Goal: Task Accomplishment & Management: Manage account settings

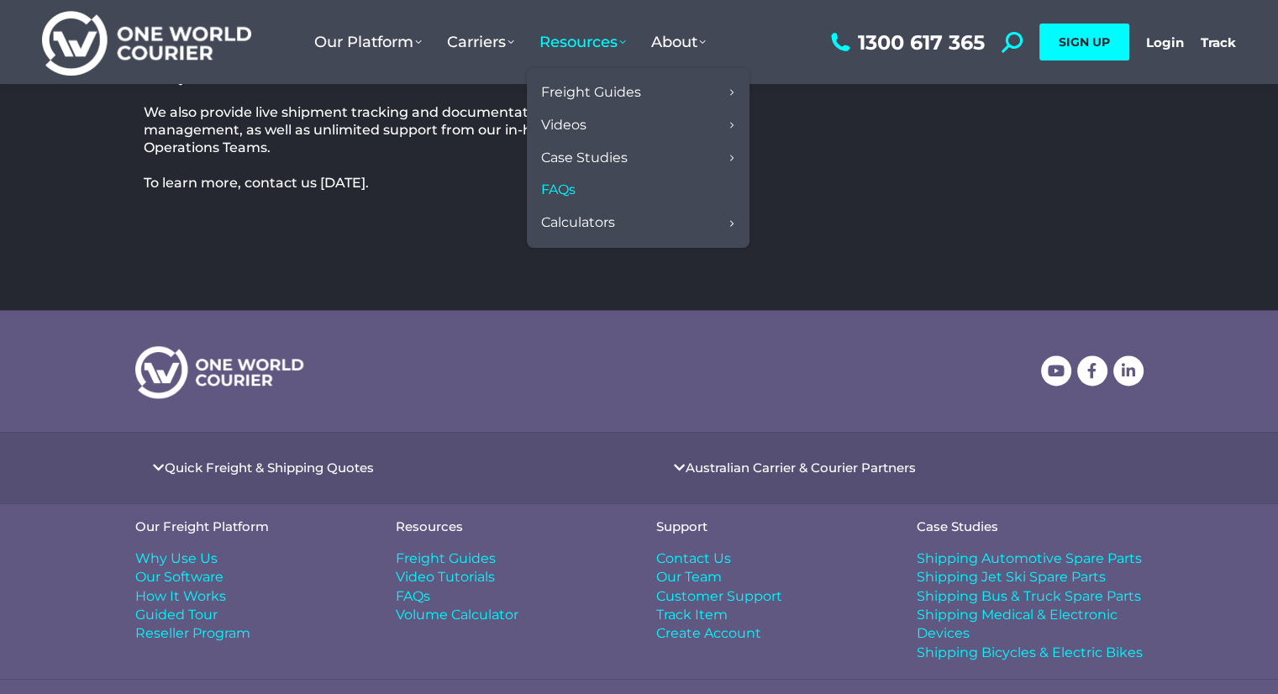
click at [598, 35] on span "Resources" at bounding box center [583, 42] width 87 height 18
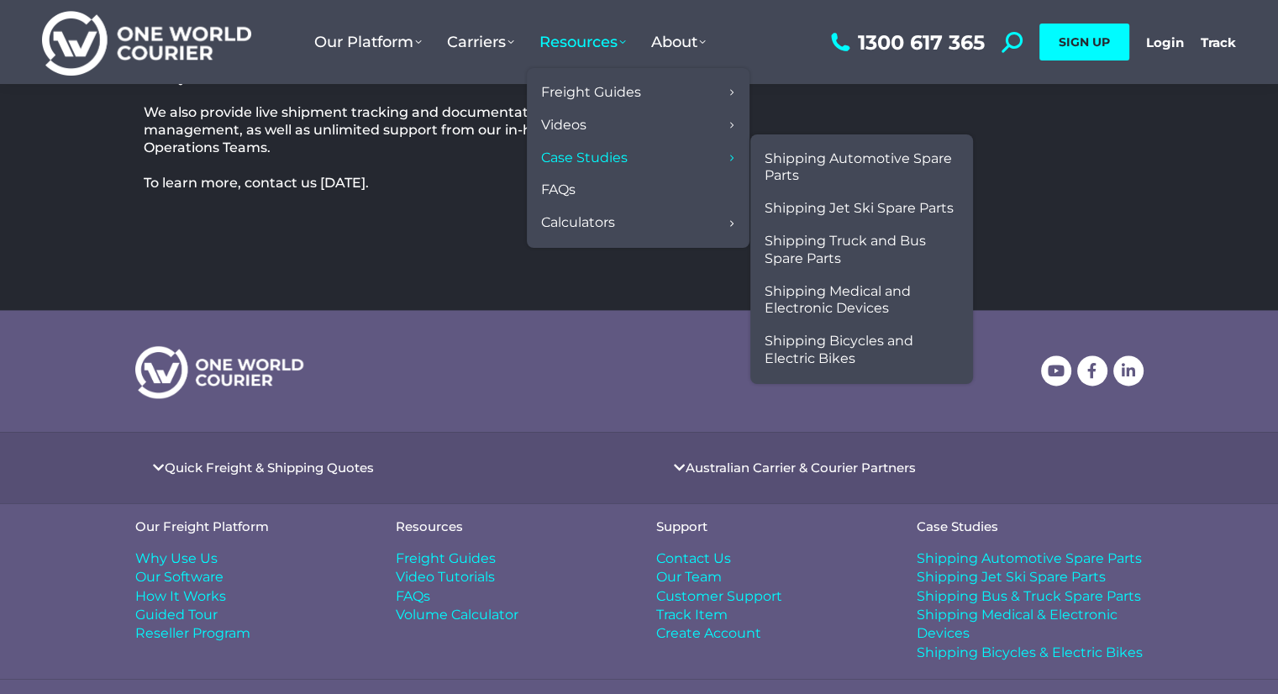
click at [593, 169] on link "Case Studies" at bounding box center [638, 158] width 206 height 33
click at [835, 155] on span "Shipping Automotive Spare Parts" at bounding box center [862, 167] width 194 height 35
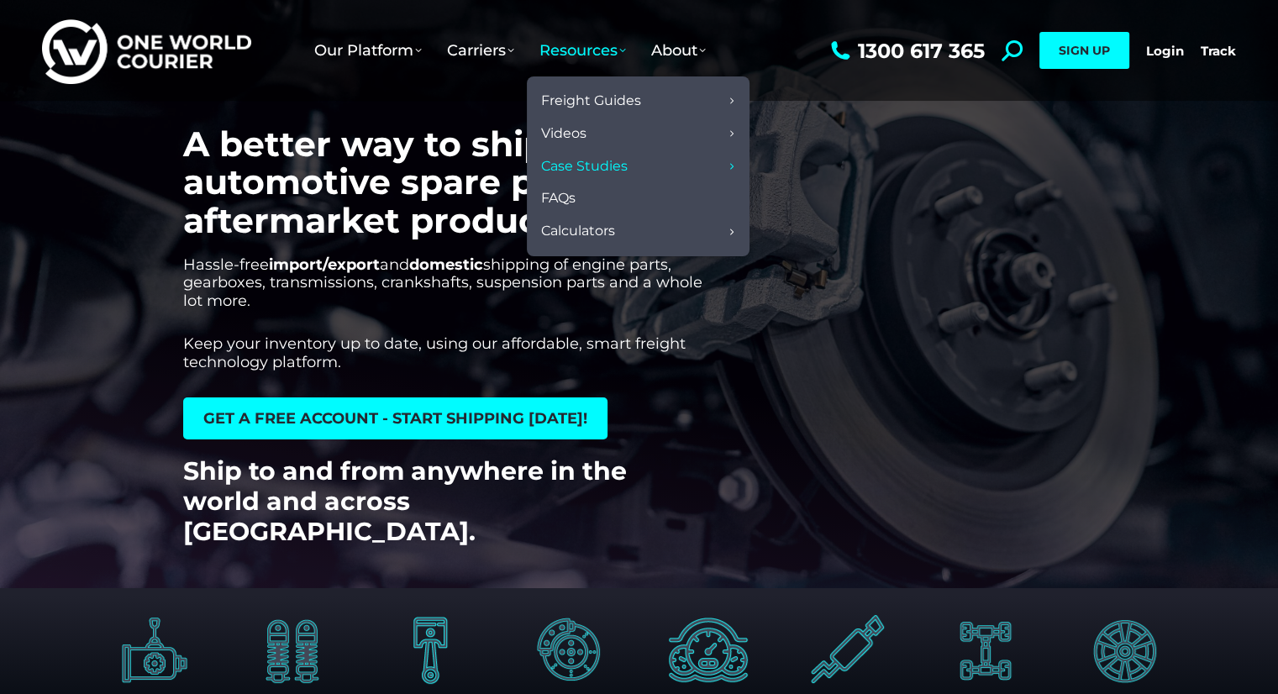
click at [580, 45] on span "Resources" at bounding box center [583, 50] width 87 height 18
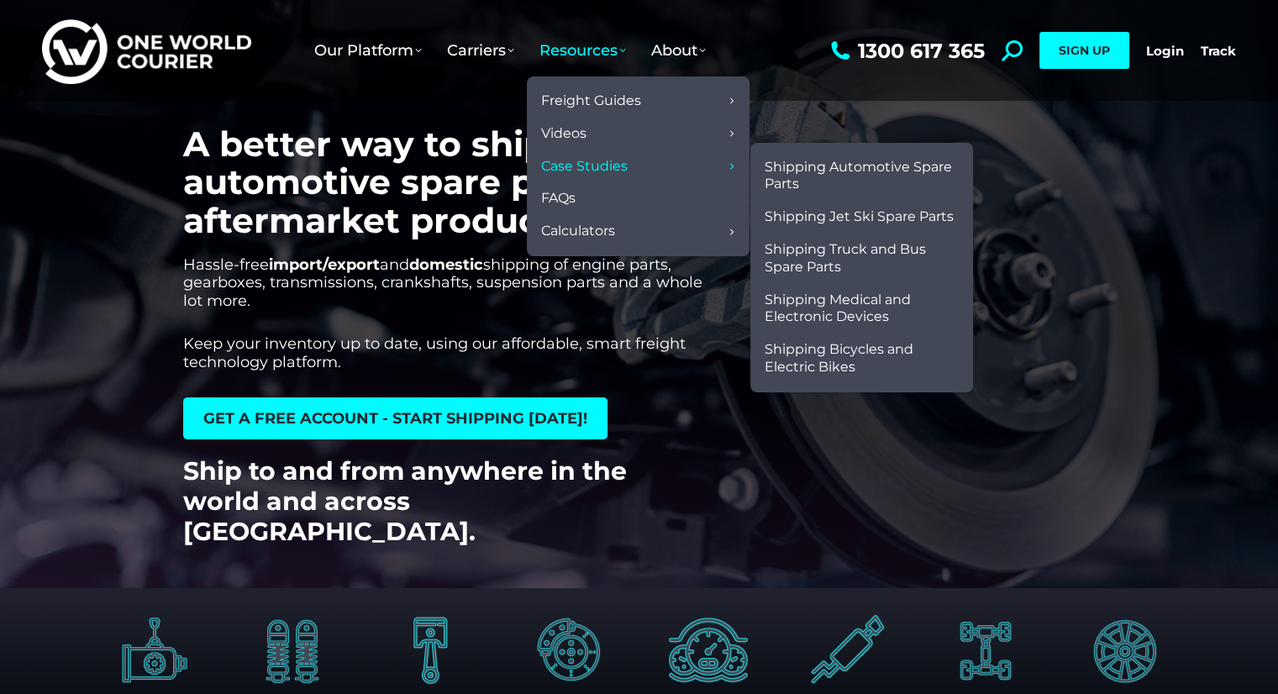
click at [677, 178] on link "Case Studies" at bounding box center [638, 166] width 206 height 33
click at [833, 301] on span "Shipping Medical and Electronic Devices" at bounding box center [862, 309] width 194 height 35
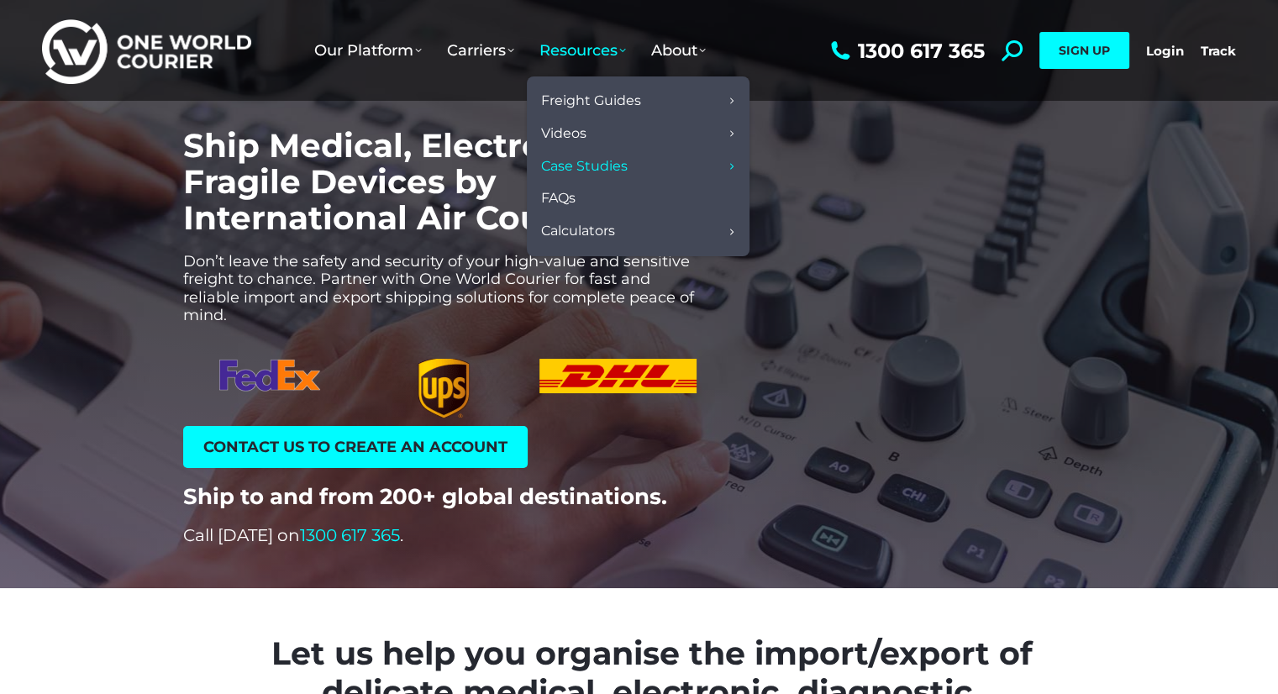
click at [595, 49] on span "Resources" at bounding box center [583, 50] width 87 height 18
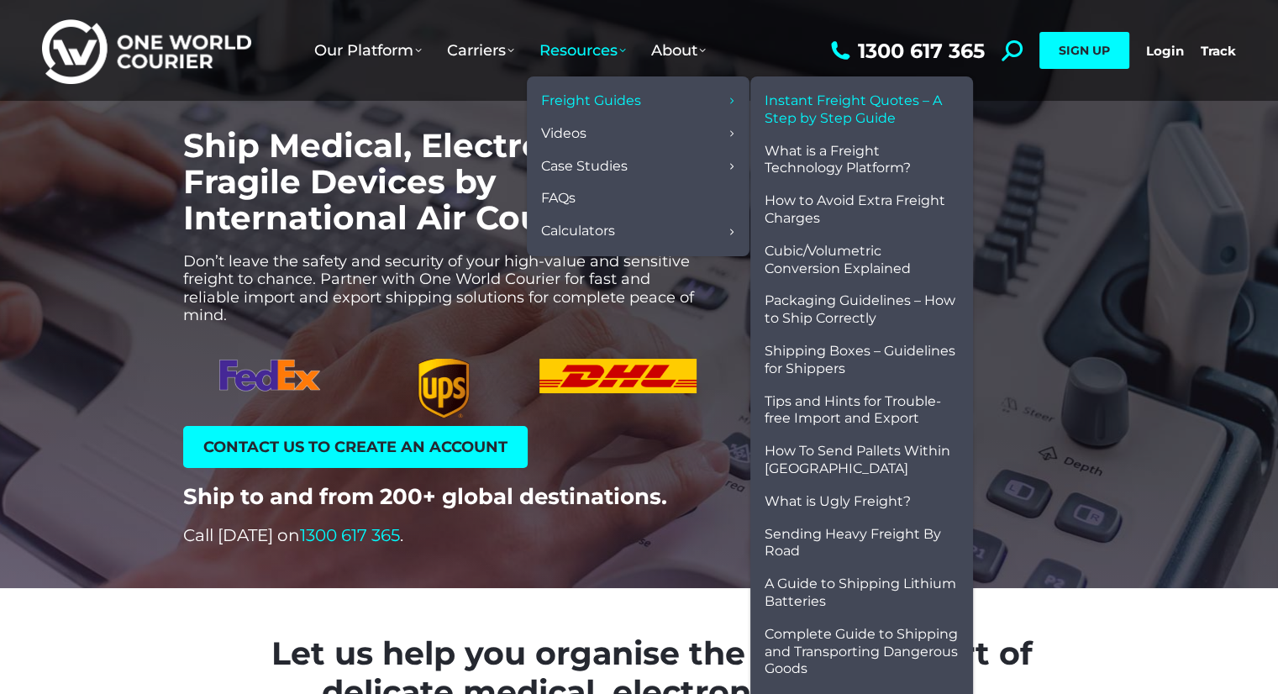
click at [786, 103] on span "Instant Freight Quotes – A Step by Step Guide" at bounding box center [862, 109] width 194 height 35
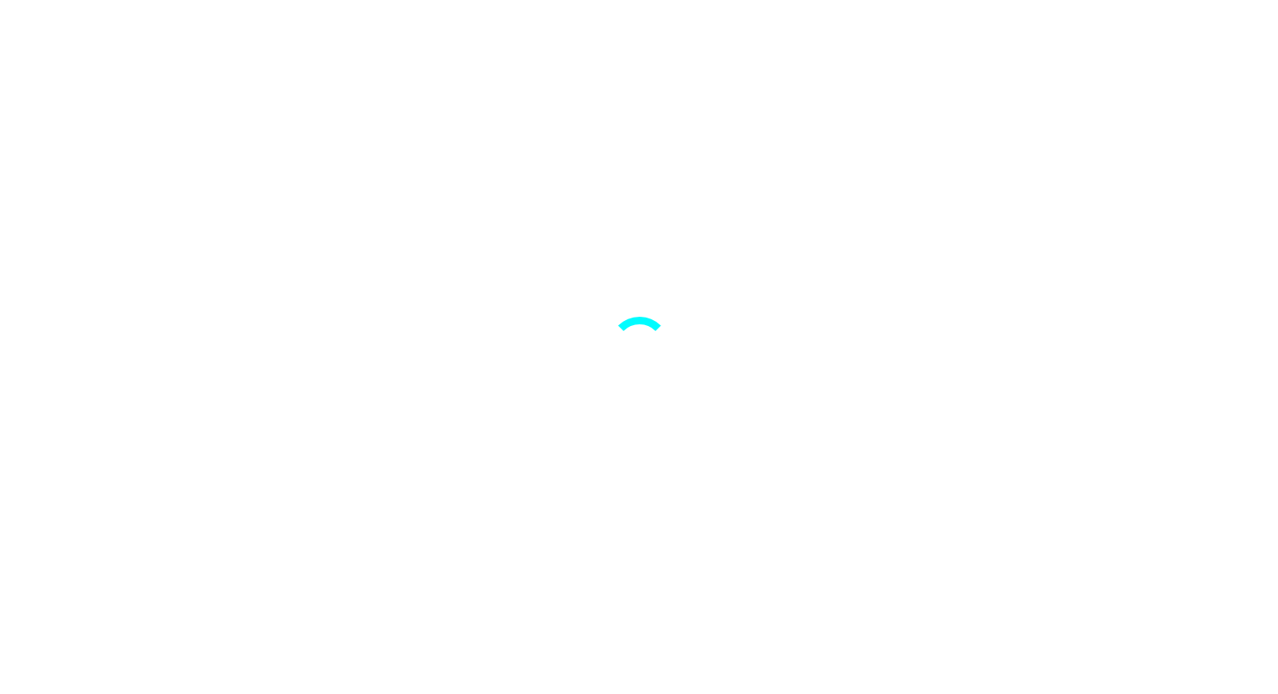
scroll to position [762, 256]
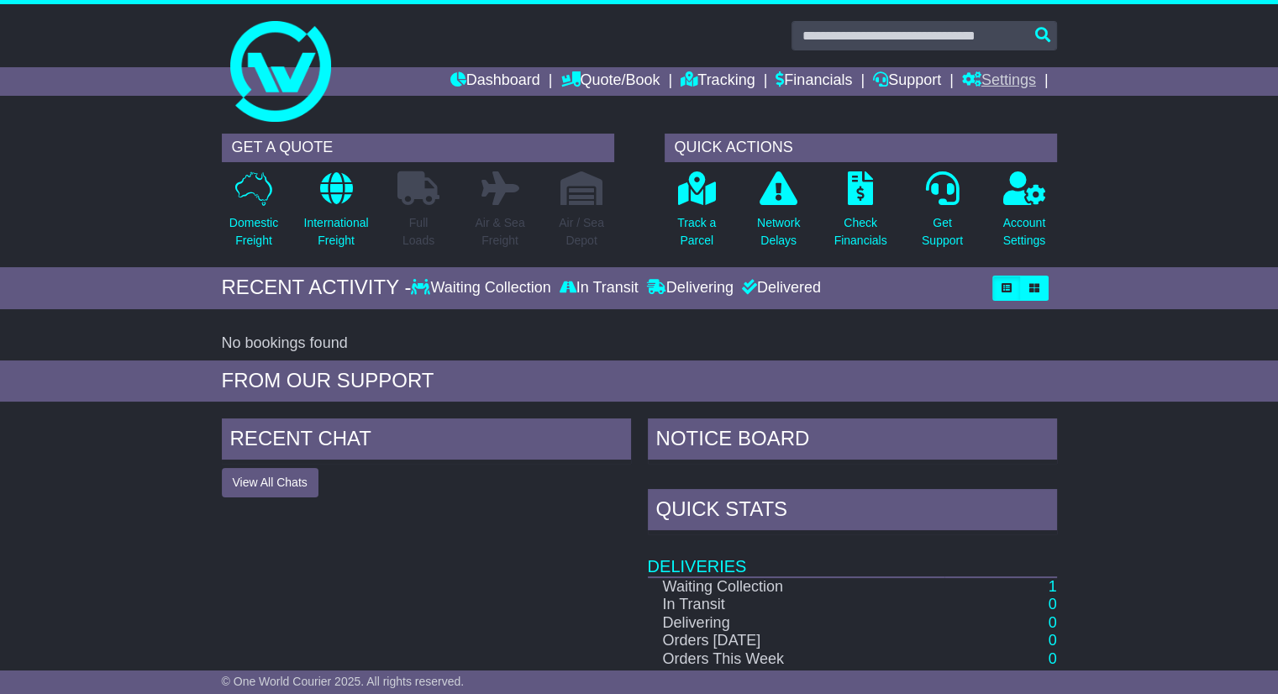
click at [976, 88] on link "Settings" at bounding box center [999, 81] width 74 height 29
click at [979, 113] on link "Settings" at bounding box center [1029, 110] width 133 height 18
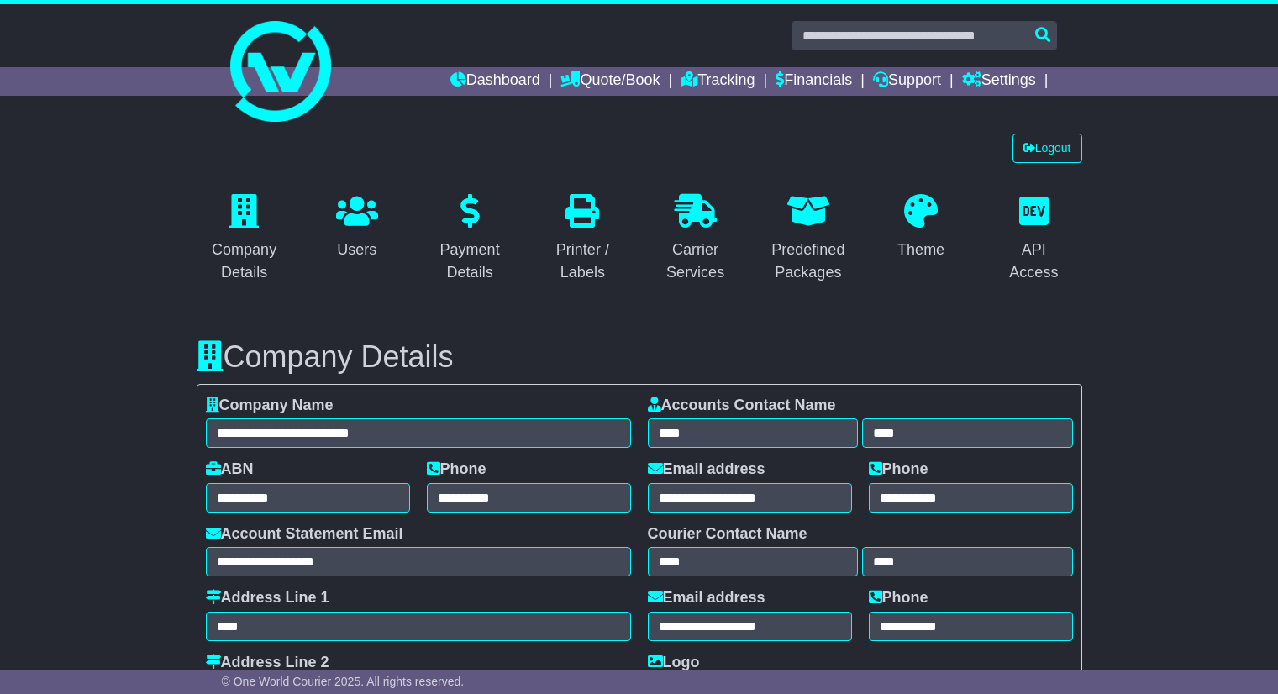
select select "**********"
select select "**"
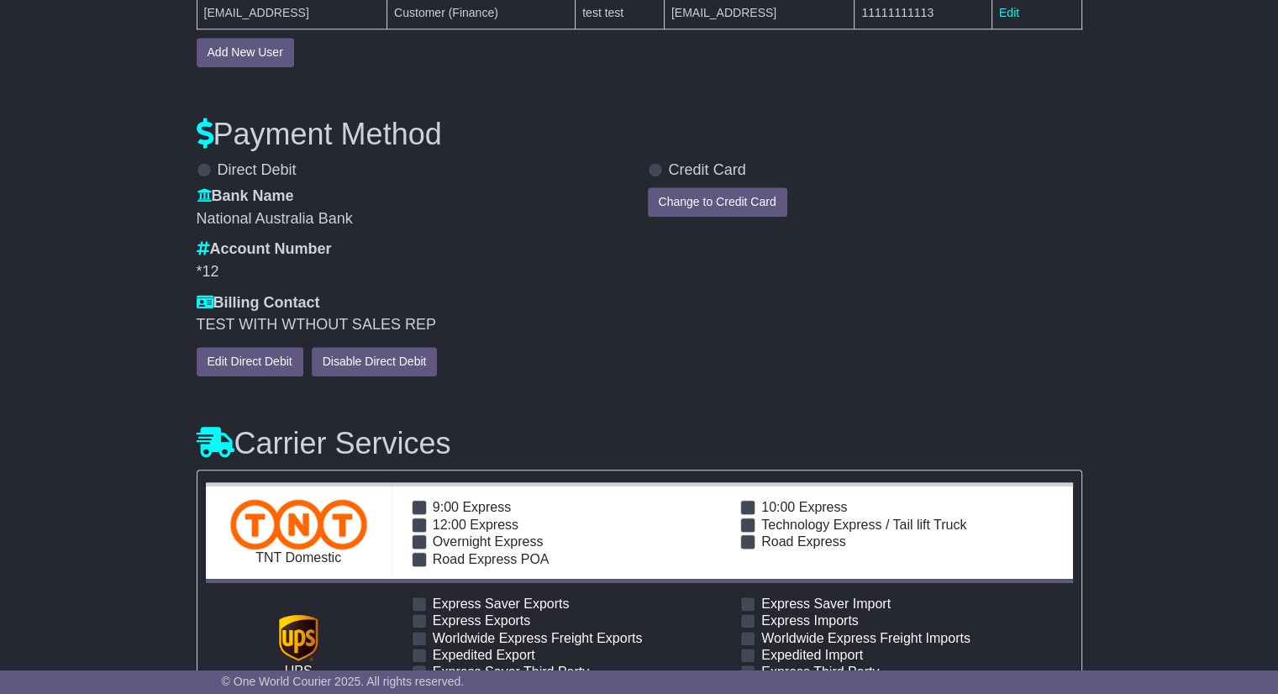
scroll to position [1345, 0]
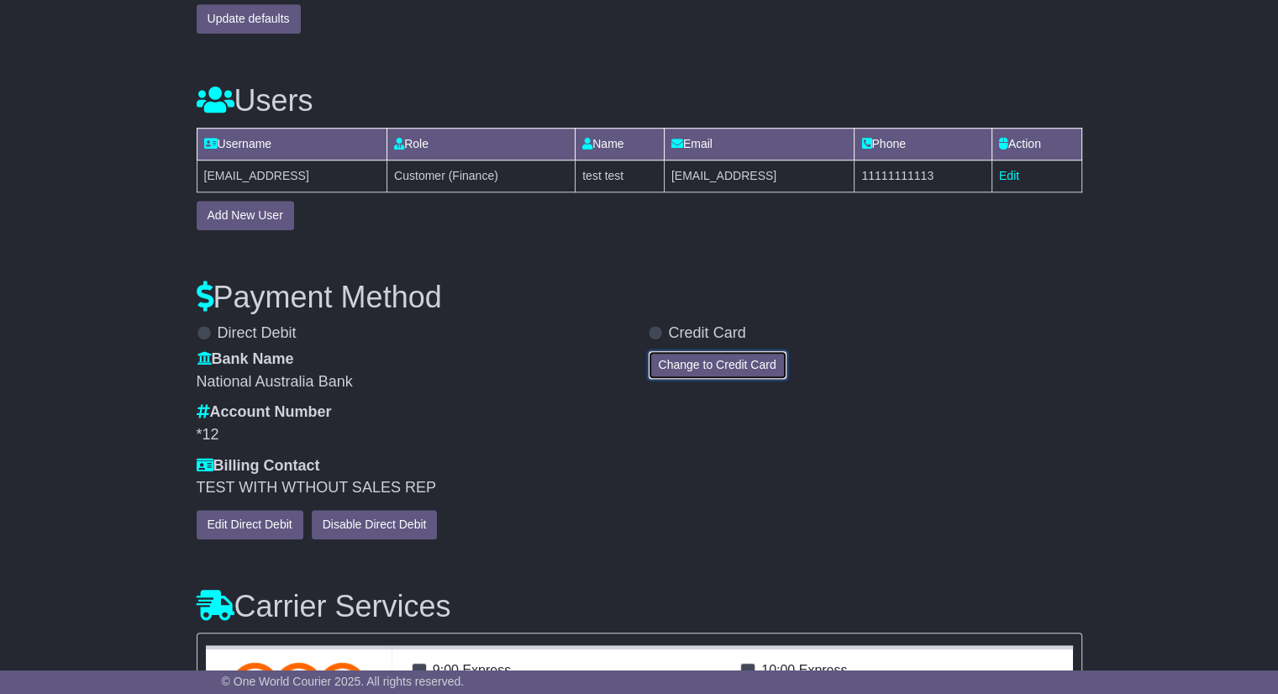
click at [757, 367] on button "Change to Credit Card" at bounding box center [718, 364] width 140 height 29
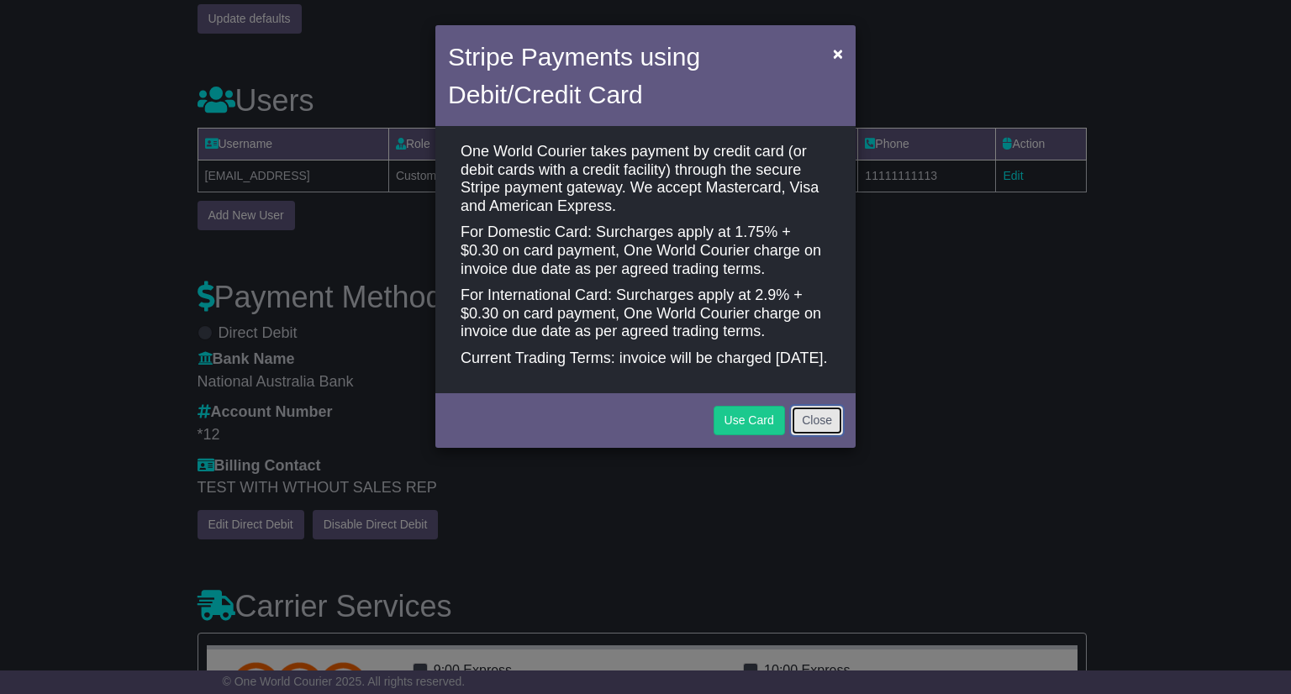
click at [814, 433] on button "Close" at bounding box center [817, 420] width 52 height 29
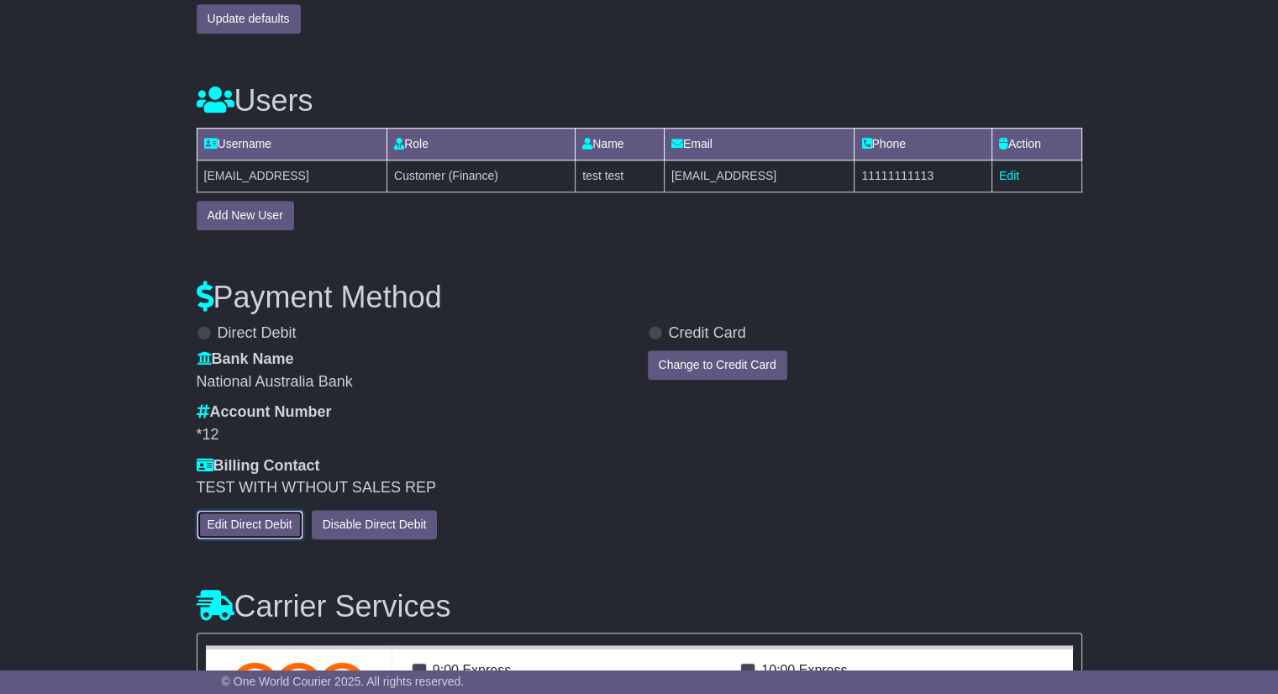
click at [269, 512] on button "Edit Direct Debit" at bounding box center [250, 524] width 107 height 29
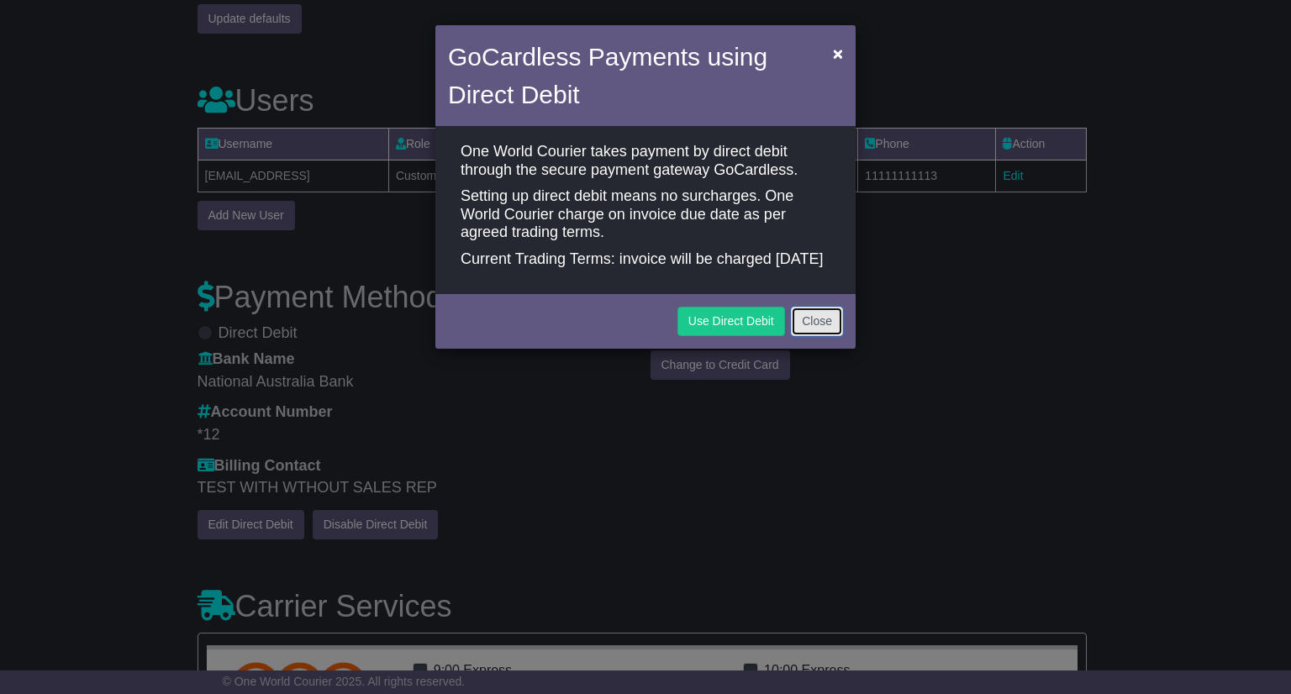
click at [815, 331] on button "Close" at bounding box center [817, 321] width 52 height 29
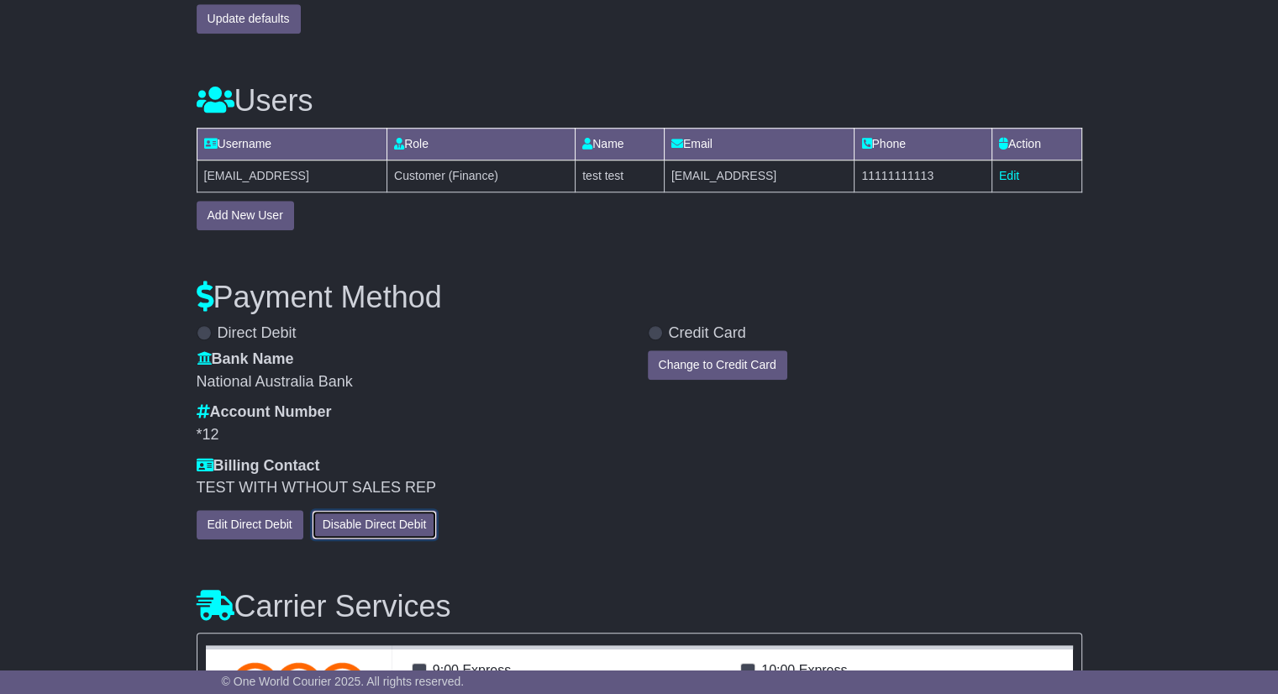
click at [389, 524] on button "Disable Direct Debit" at bounding box center [375, 524] width 126 height 29
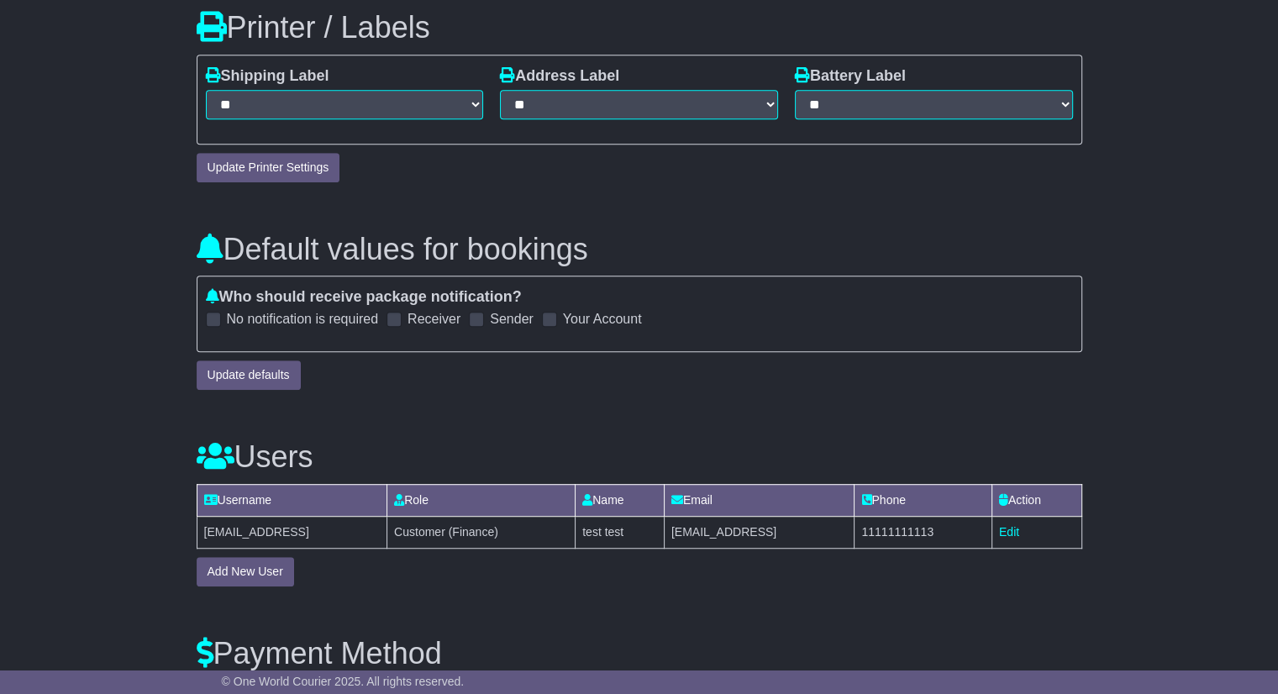
scroll to position [1429, 0]
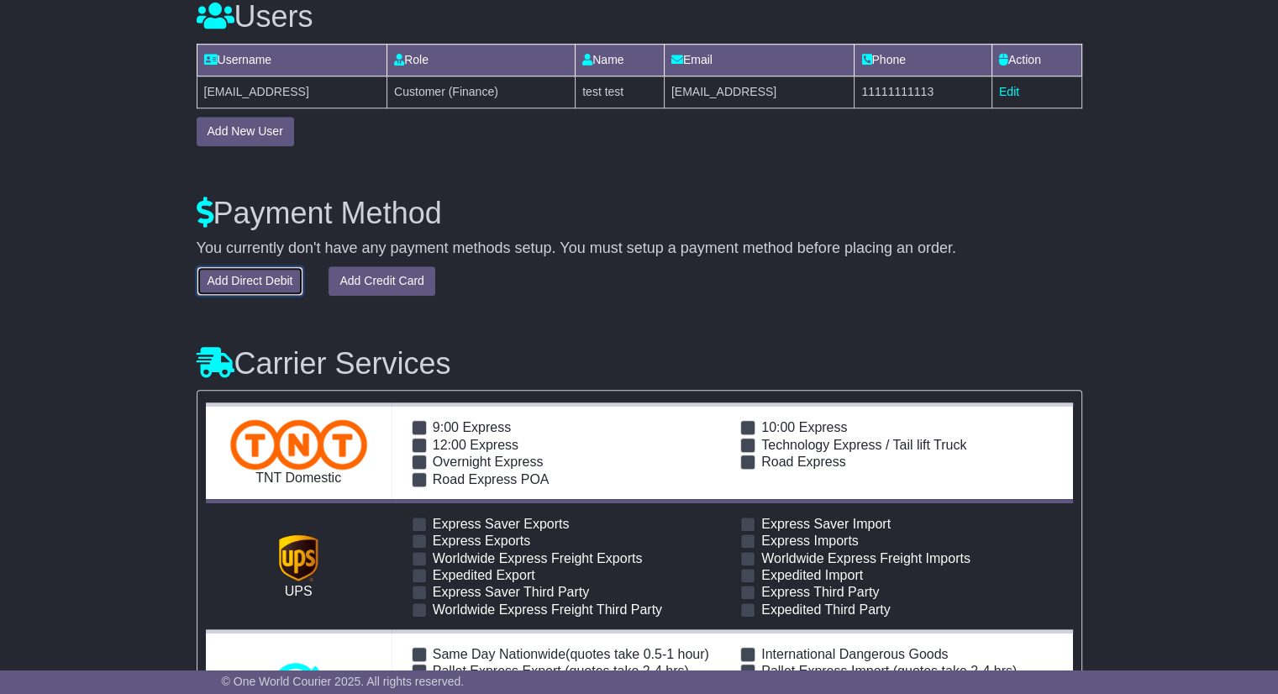
click at [245, 283] on button "Add Direct Debit" at bounding box center [251, 280] width 108 height 29
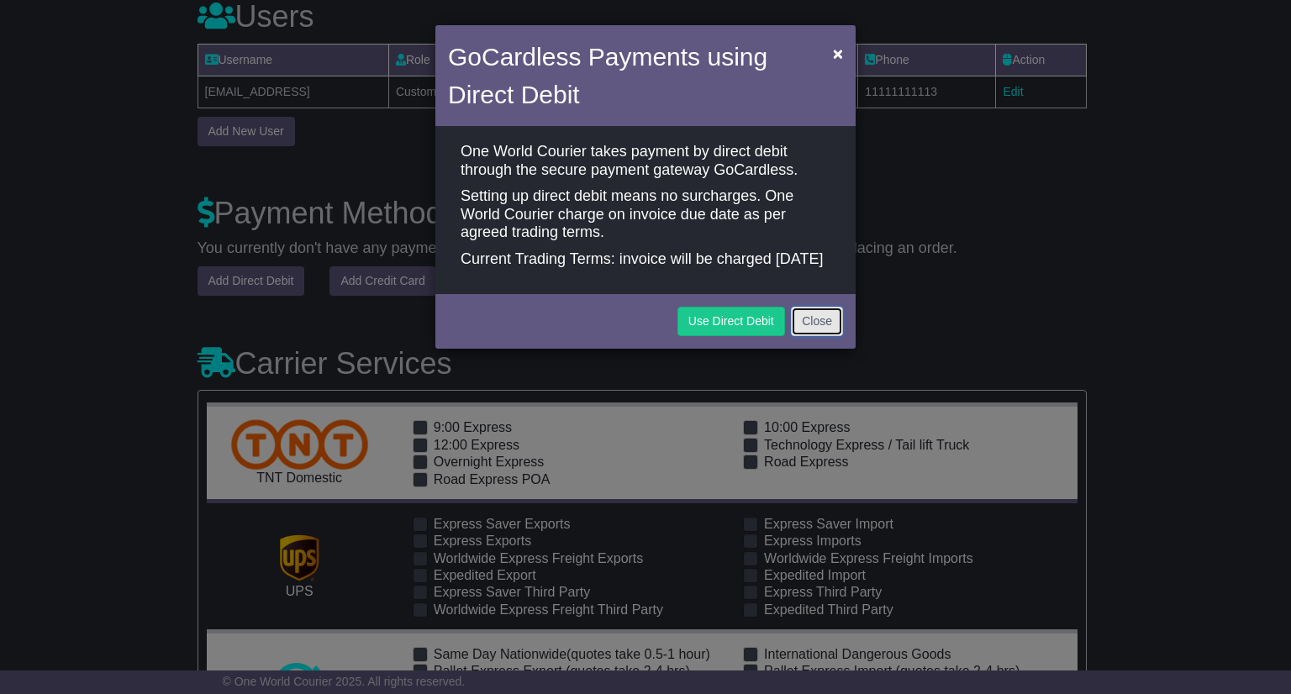
click at [821, 327] on button "Close" at bounding box center [817, 321] width 52 height 29
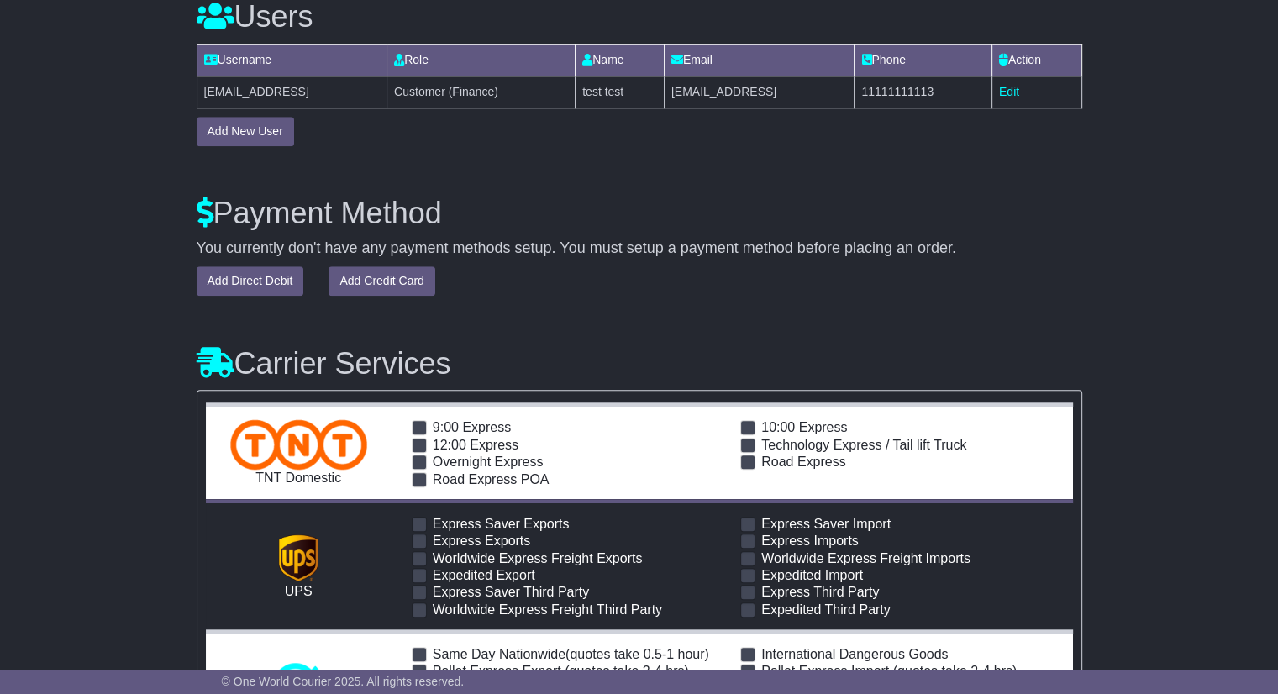
scroll to position [1345, 0]
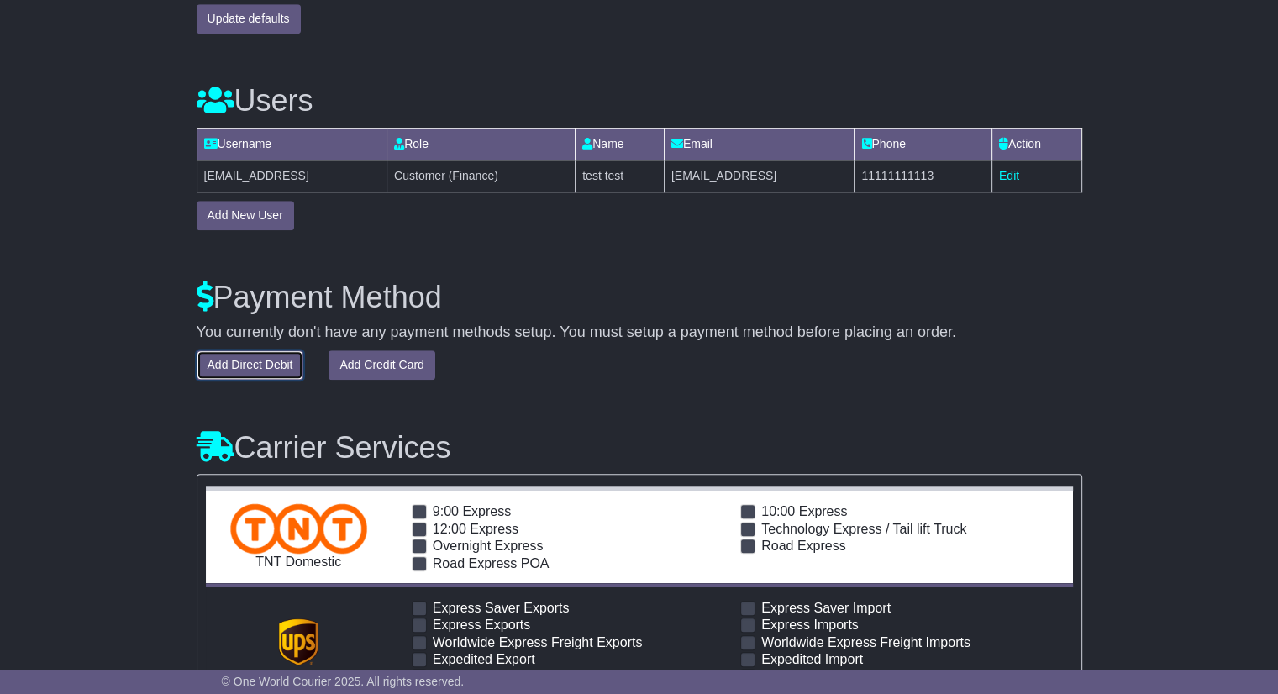
click at [238, 353] on button "Add Direct Debit" at bounding box center [251, 364] width 108 height 29
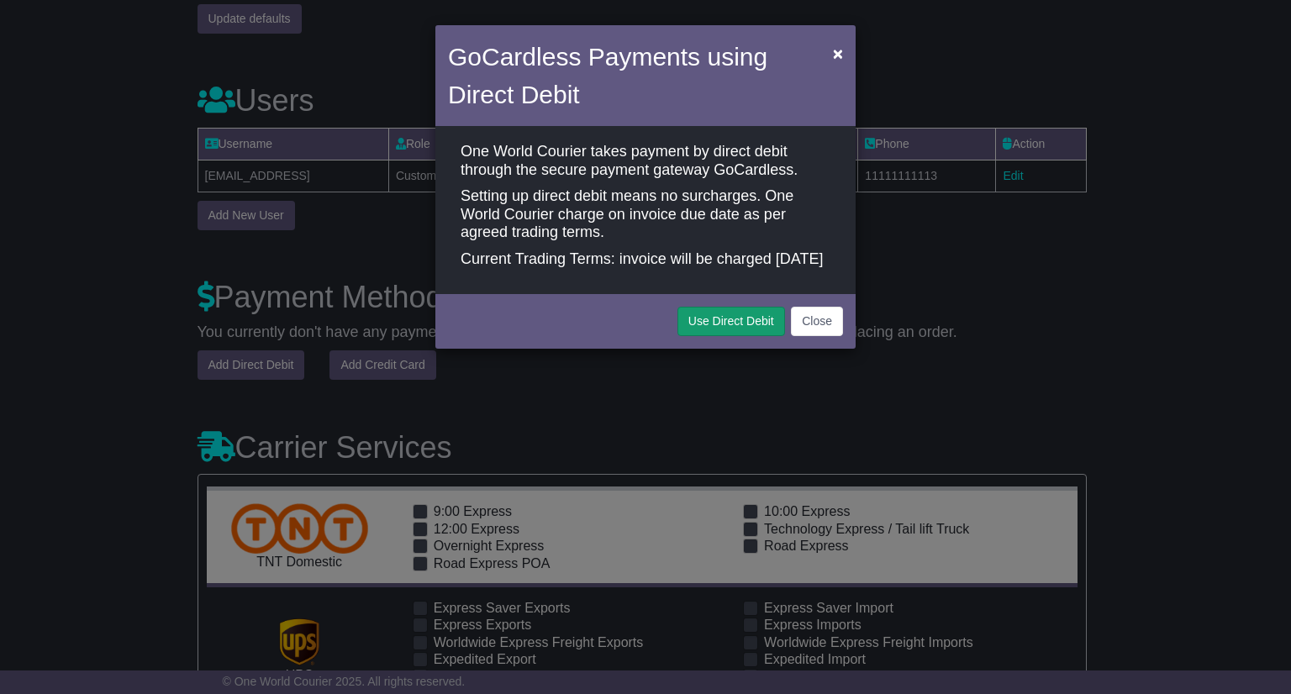
click at [744, 324] on button "Use Direct Debit" at bounding box center [731, 321] width 108 height 29
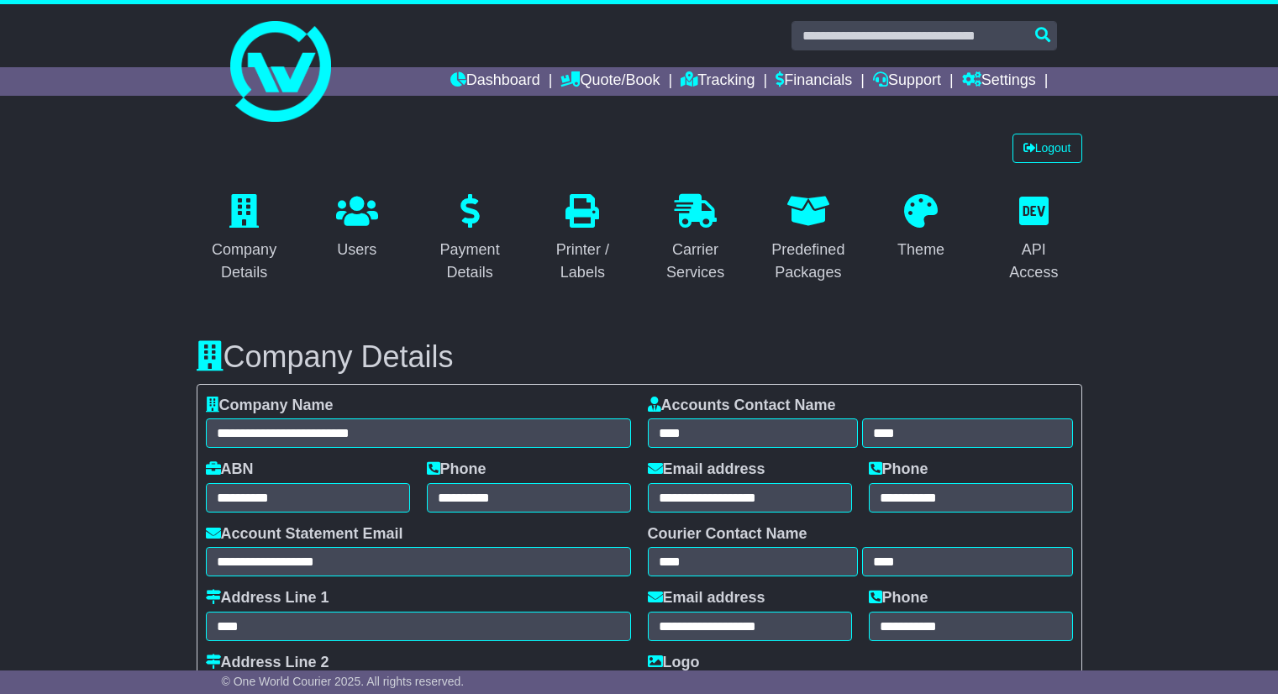
select select "**********"
select select "**"
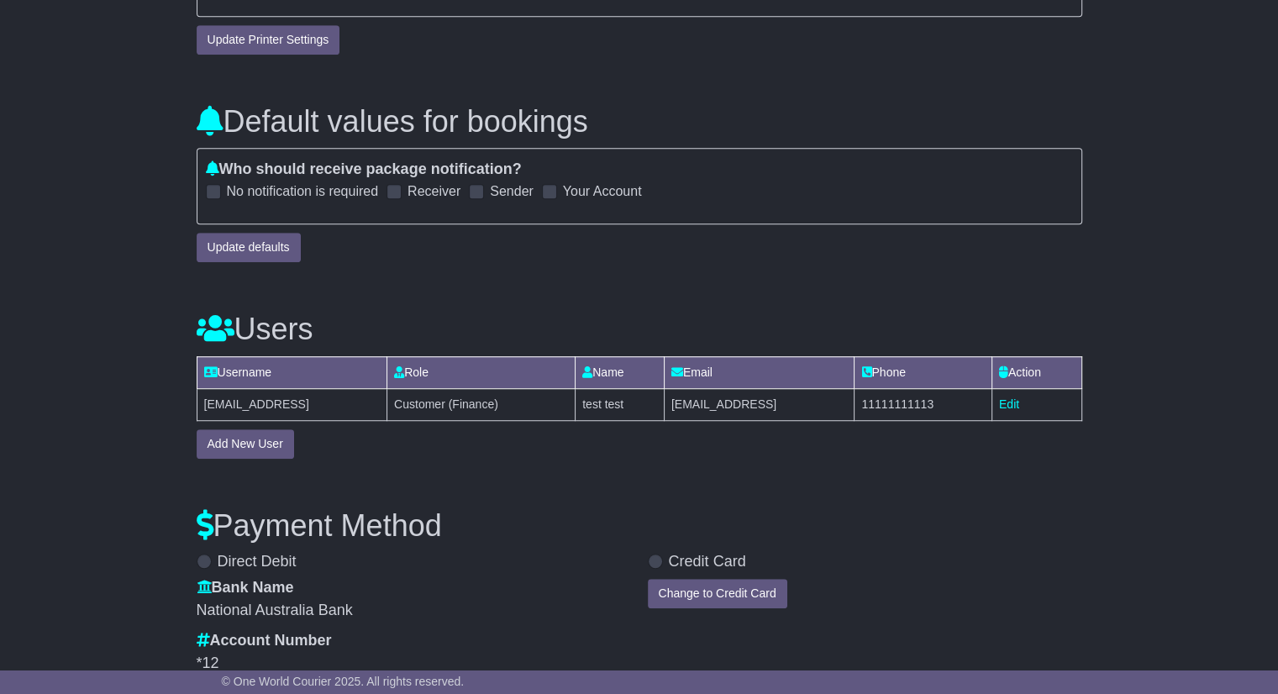
scroll to position [1429, 0]
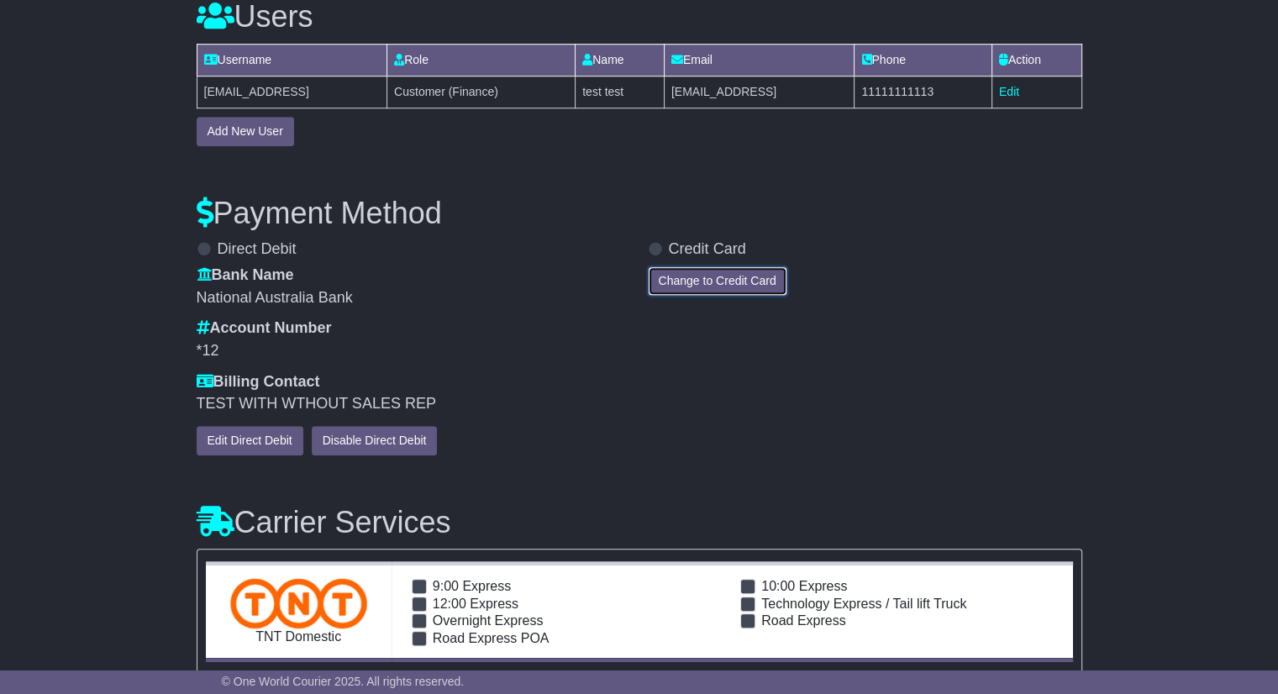
click at [699, 292] on button "Change to Credit Card" at bounding box center [718, 280] width 140 height 29
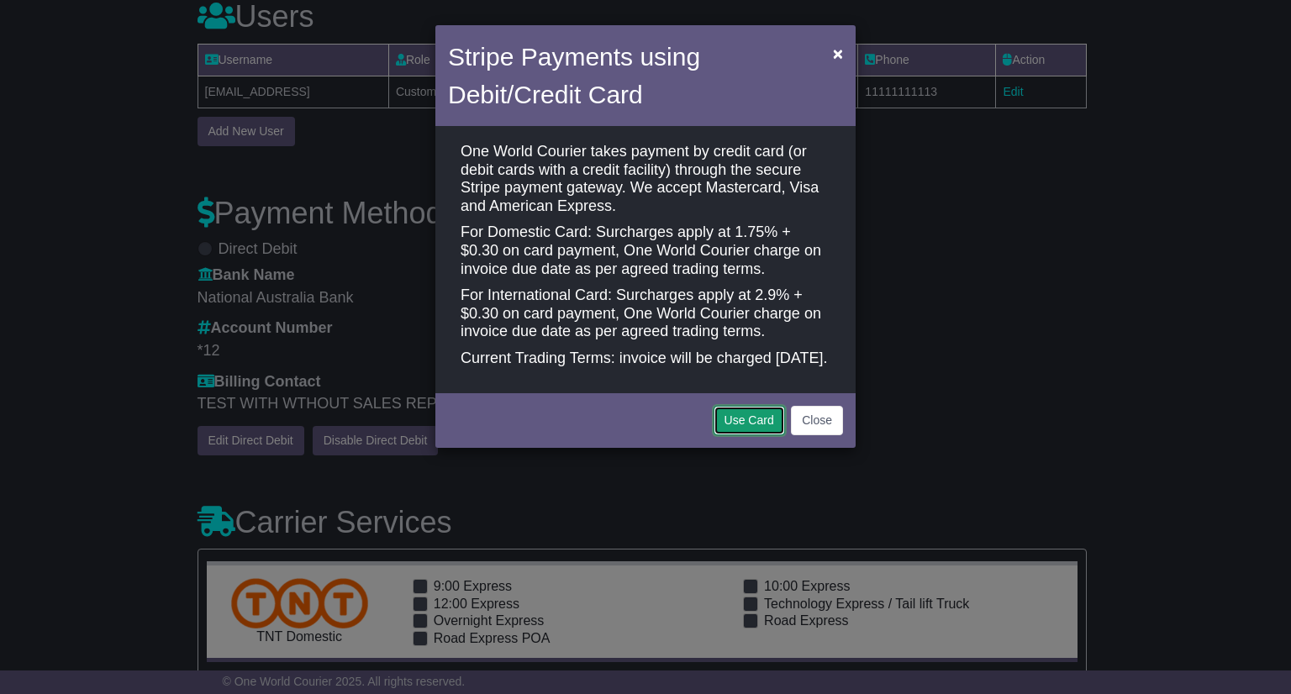
click at [745, 435] on button "Use Card" at bounding box center [749, 420] width 71 height 29
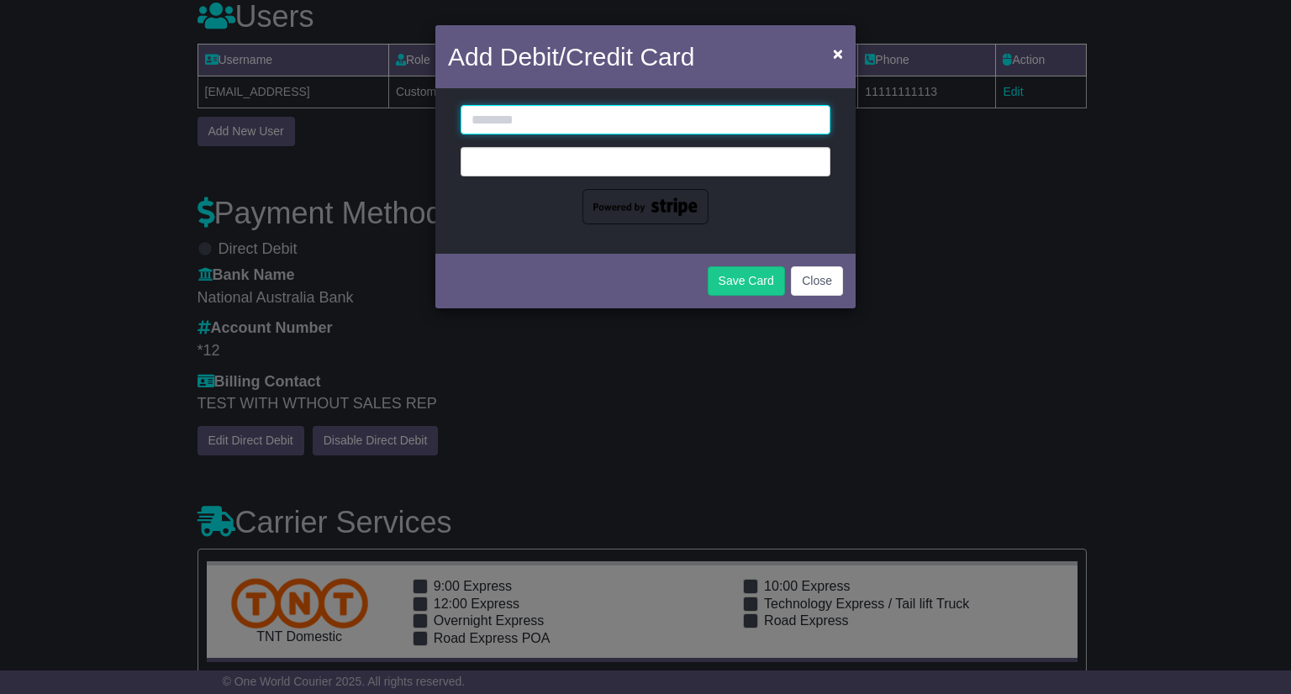
click at [703, 106] on input "text" at bounding box center [646, 119] width 370 height 29
type input "*"
type input "********"
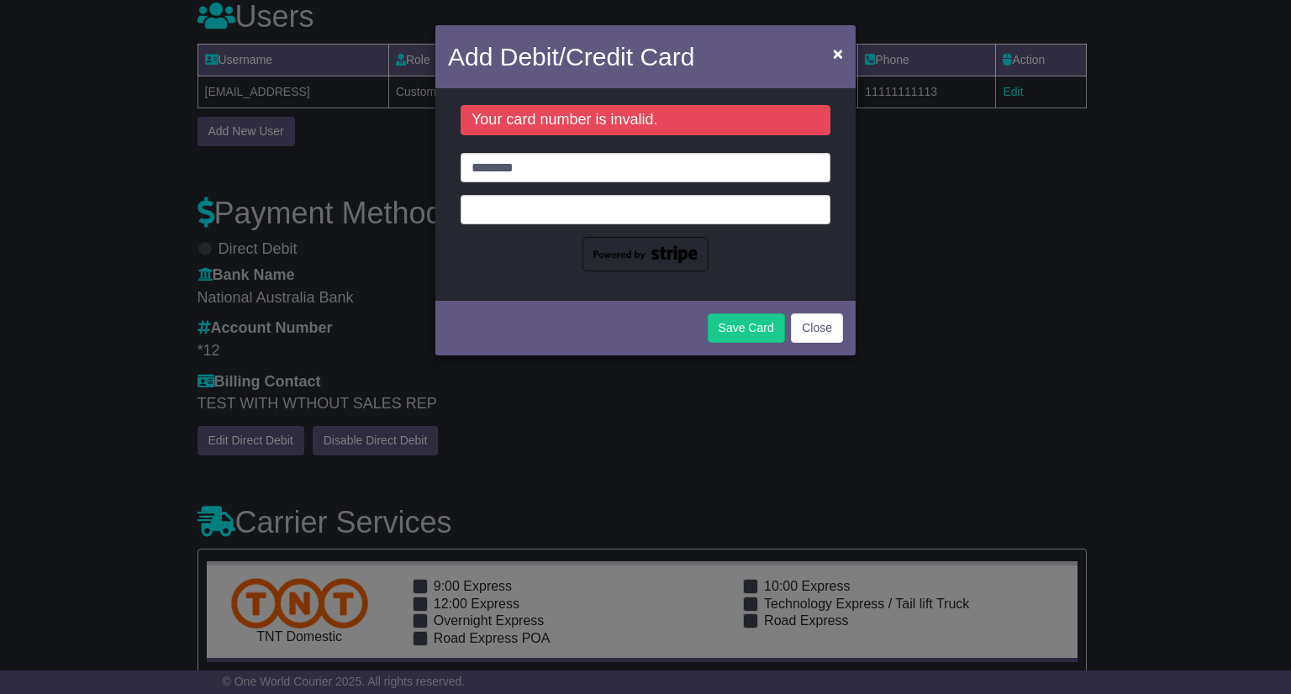
click at [487, 267] on div "Your card number is invalid. ********" at bounding box center [645, 188] width 395 height 166
click at [824, 334] on button "Close" at bounding box center [817, 328] width 52 height 29
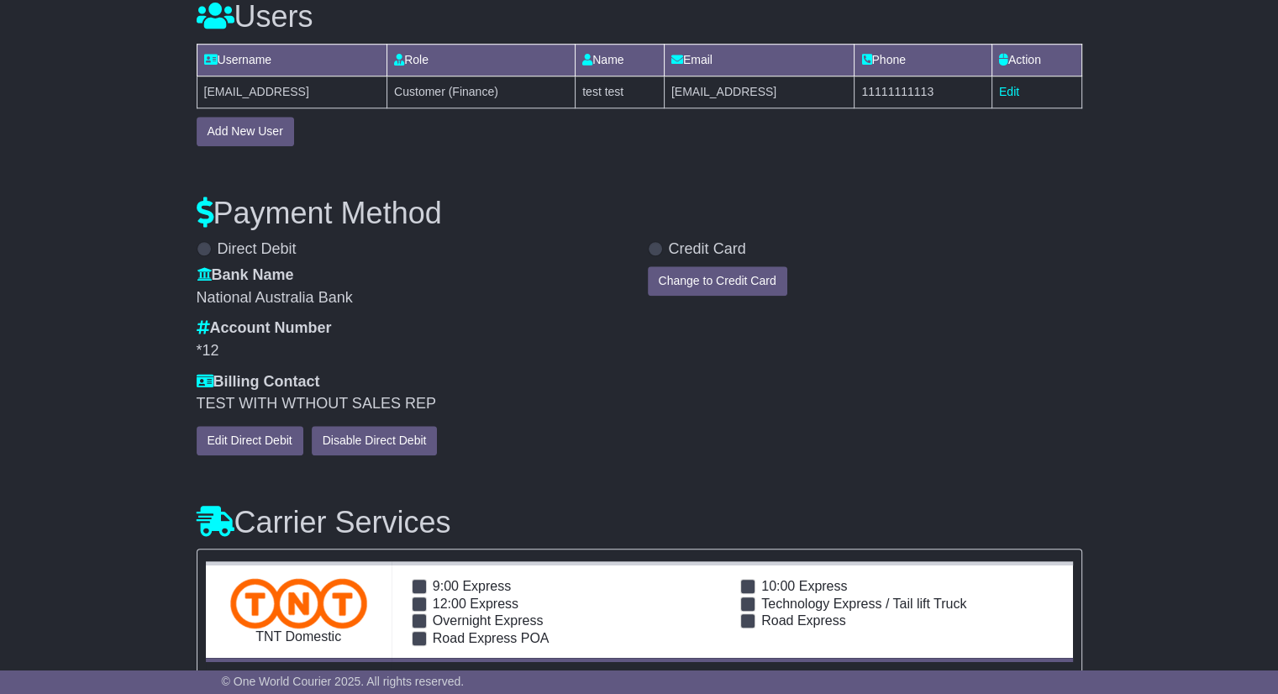
click at [824, 334] on div "Credit Card Change to Credit Card" at bounding box center [865, 348] width 451 height 216
